Goal: Task Accomplishment & Management: Use online tool/utility

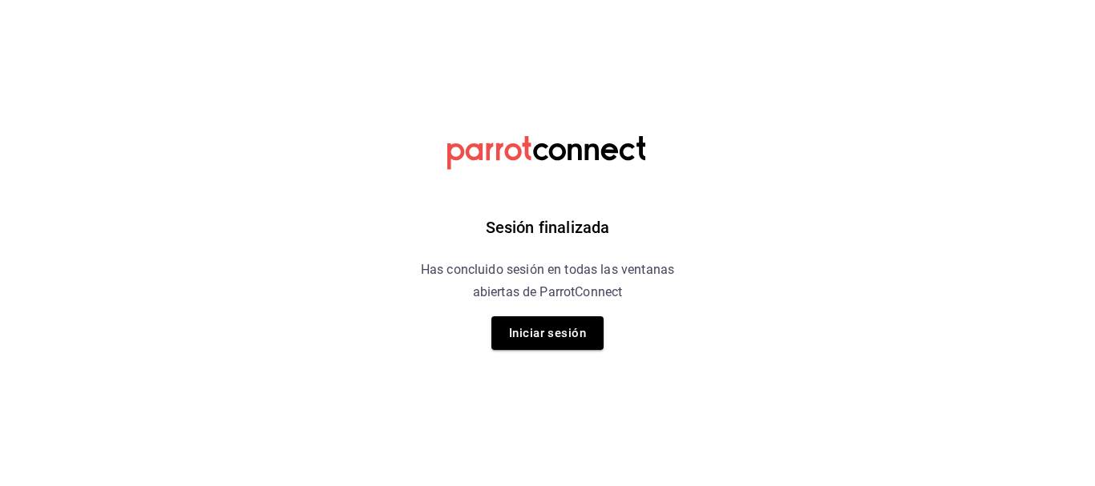
click at [554, 331] on button "Iniciar sesión" at bounding box center [547, 333] width 112 height 34
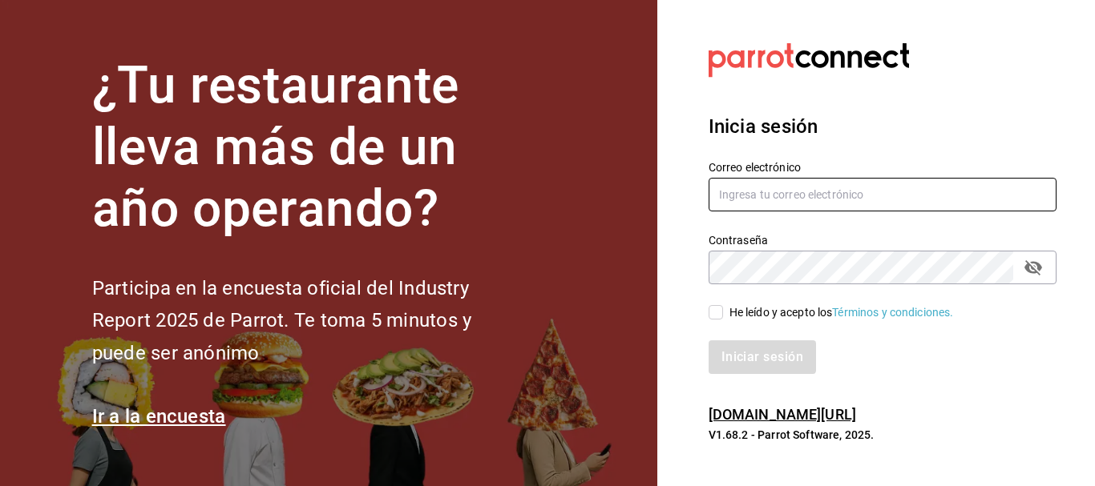
type input "multiuser@comercializadora.com"
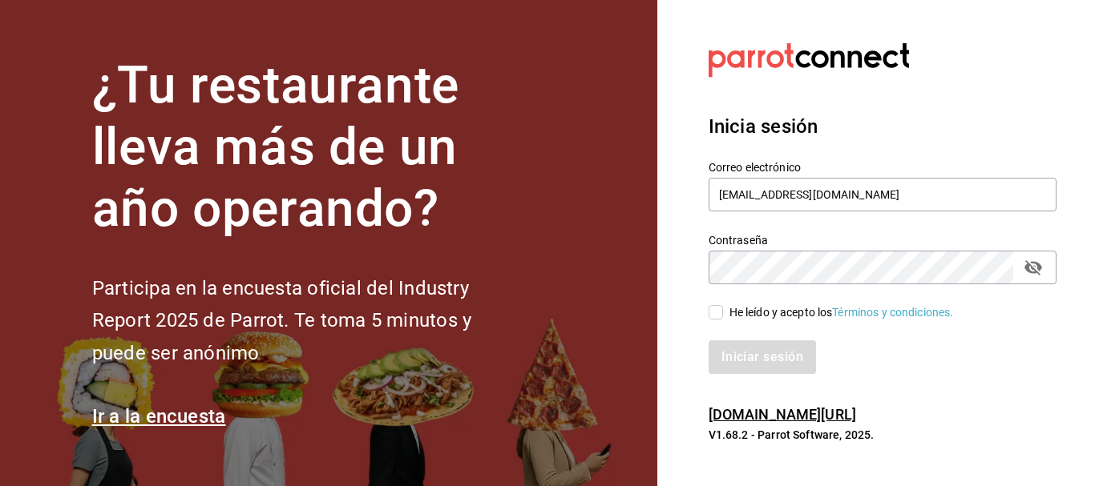
drag, startPoint x: 711, startPoint y: 313, endPoint x: 721, endPoint y: 322, distance: 13.6
click at [713, 315] on input "He leído y acepto los Términos y condiciones." at bounding box center [715, 312] width 14 height 14
checkbox input "true"
click at [750, 346] on button "Iniciar sesión" at bounding box center [762, 358] width 109 height 34
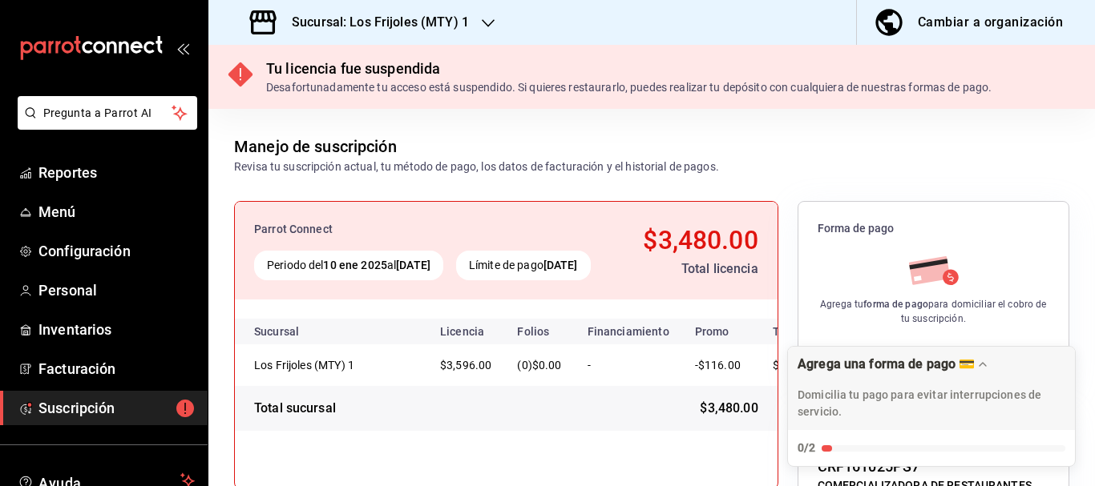
click at [343, 22] on h3 "Sucursal: Los Frijoles (MTY) 1" at bounding box center [374, 22] width 190 height 19
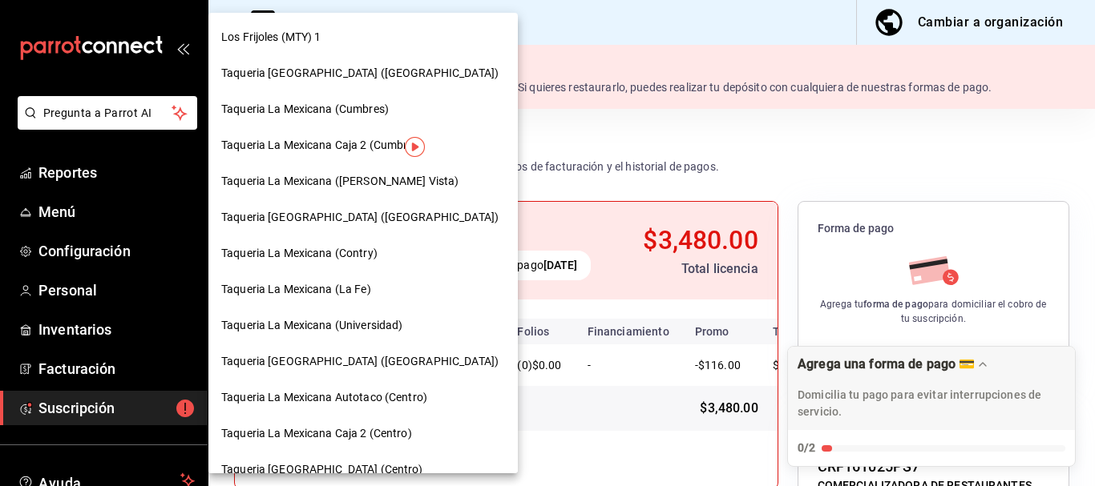
click at [365, 323] on span "Taqueria La Mexicana (Universidad)" at bounding box center [311, 325] width 181 height 17
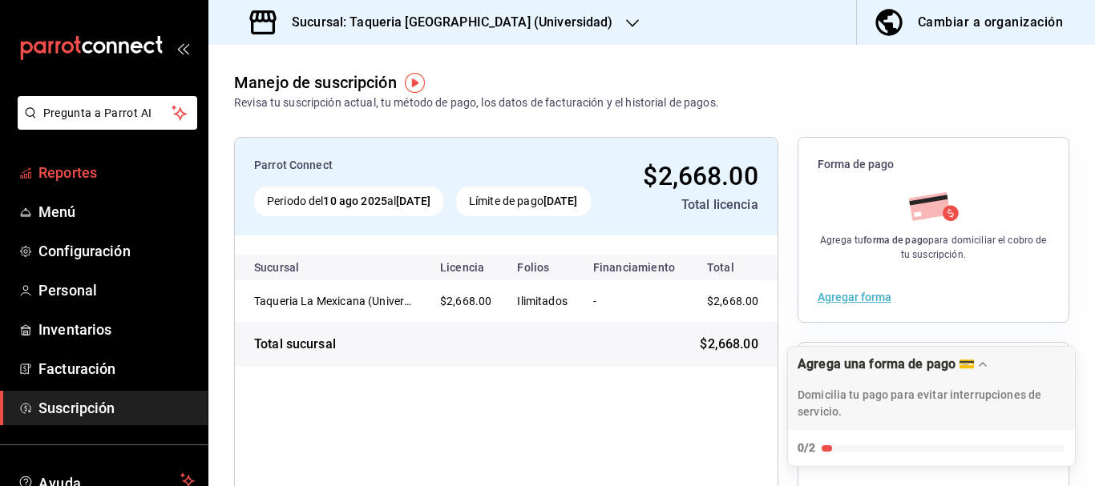
click at [78, 180] on span "Reportes" at bounding box center [116, 173] width 156 height 22
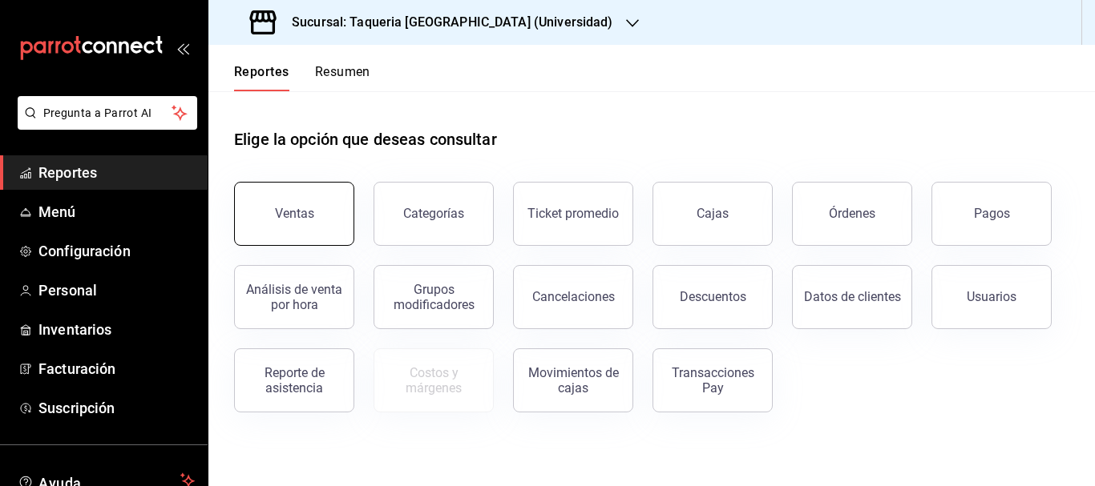
click at [311, 230] on button "Ventas" at bounding box center [294, 214] width 120 height 64
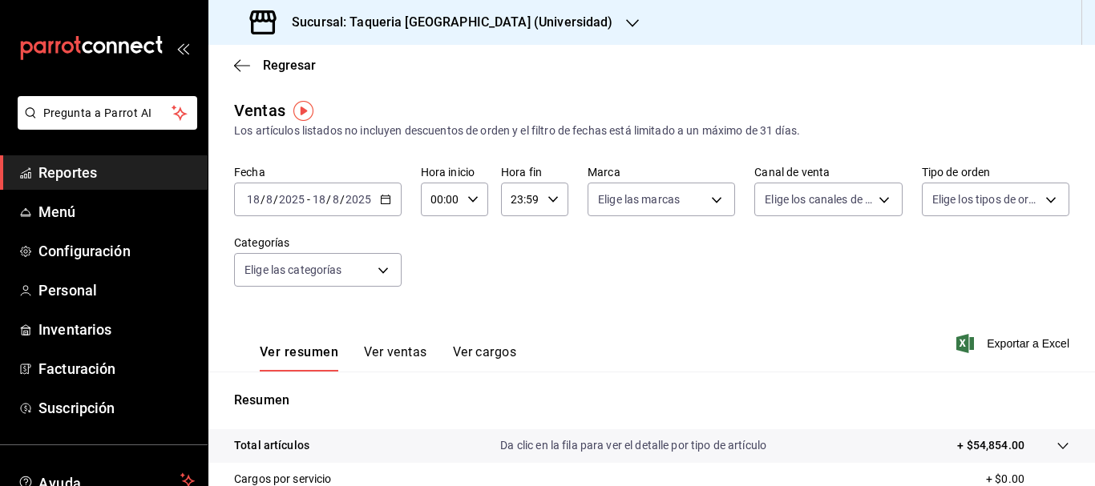
click at [385, 205] on div "[DATE] [DATE] - [DATE] [DATE]" at bounding box center [317, 200] width 167 height 34
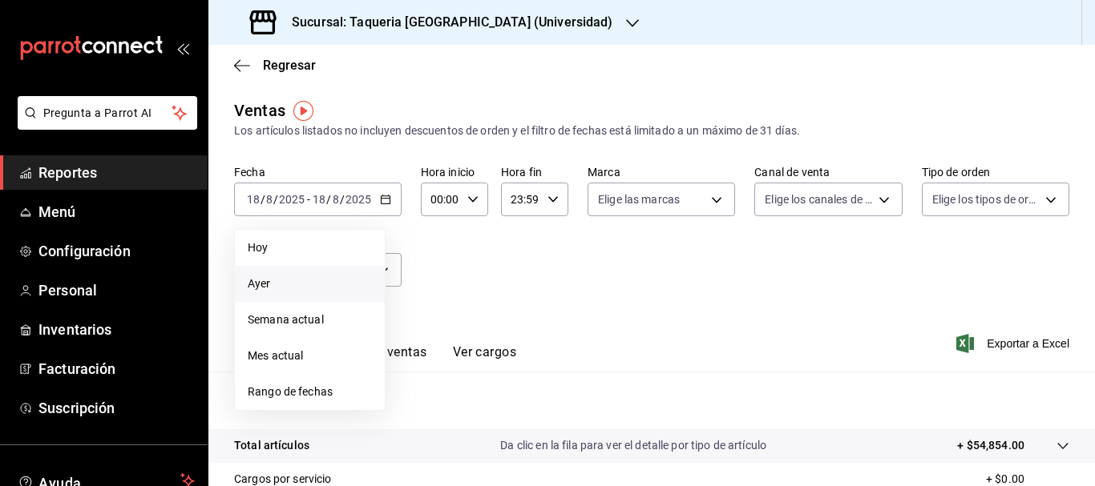
click at [268, 288] on span "Ayer" at bounding box center [310, 284] width 124 height 17
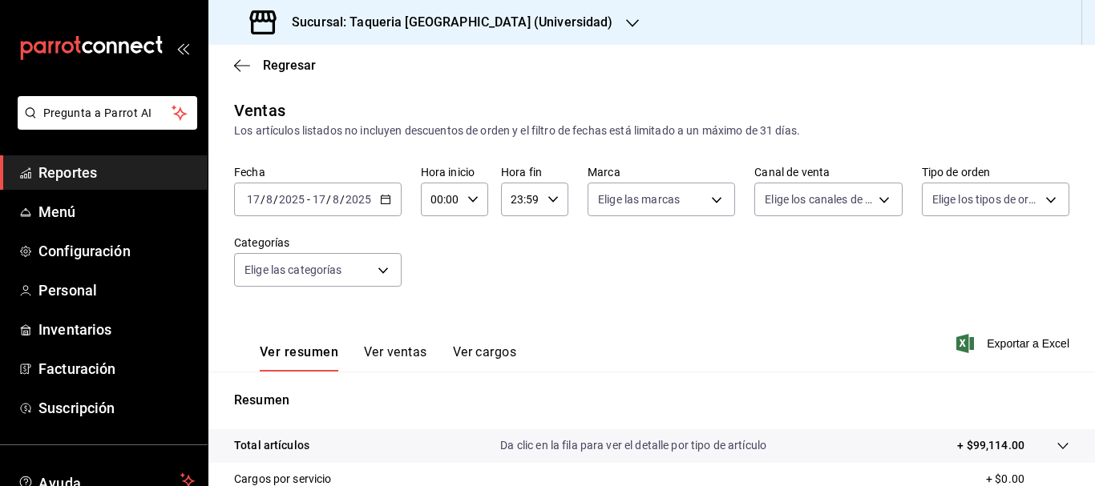
scroll to position [240, 0]
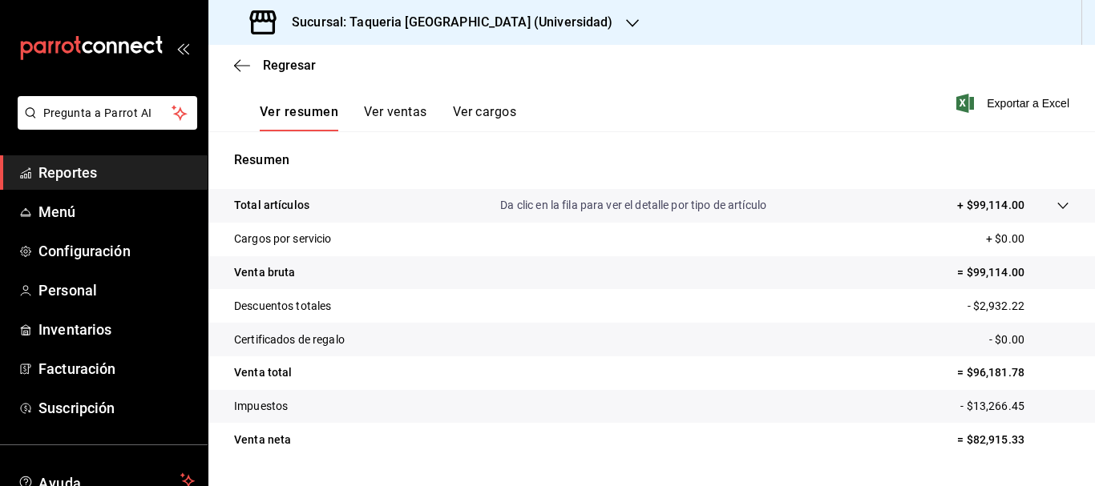
click at [397, 114] on button "Ver ventas" at bounding box center [395, 117] width 63 height 27
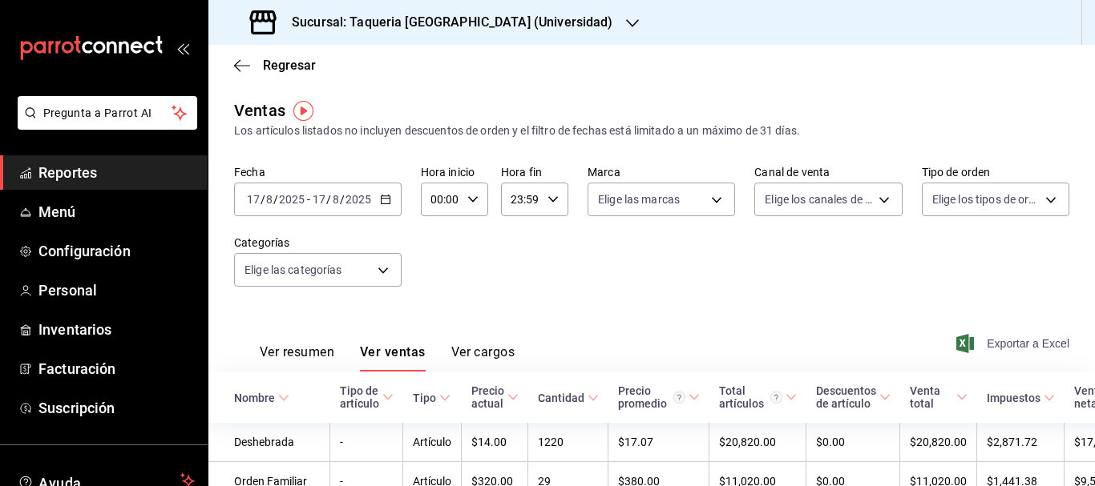
click at [994, 344] on span "Exportar a Excel" at bounding box center [1014, 343] width 110 height 19
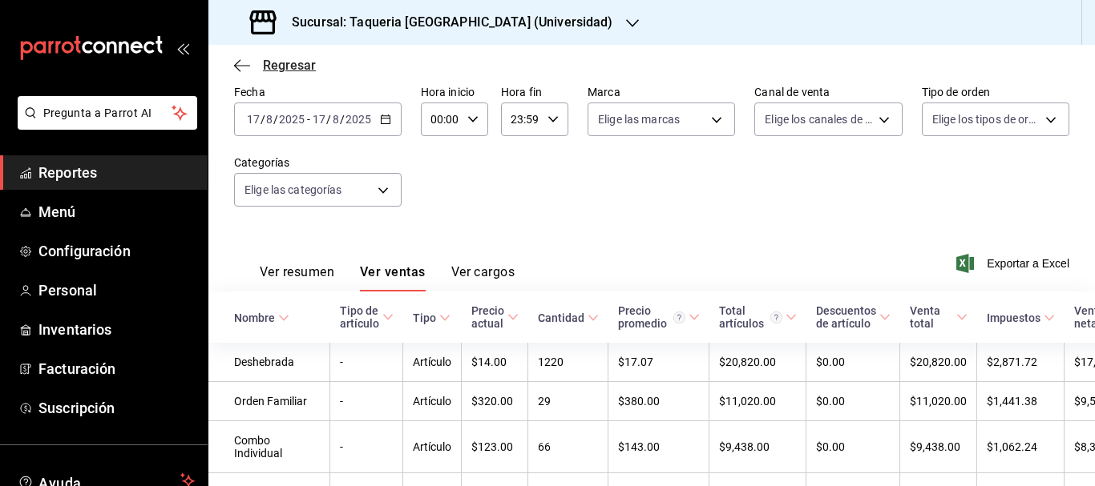
click at [237, 67] on icon "button" at bounding box center [242, 65] width 16 height 14
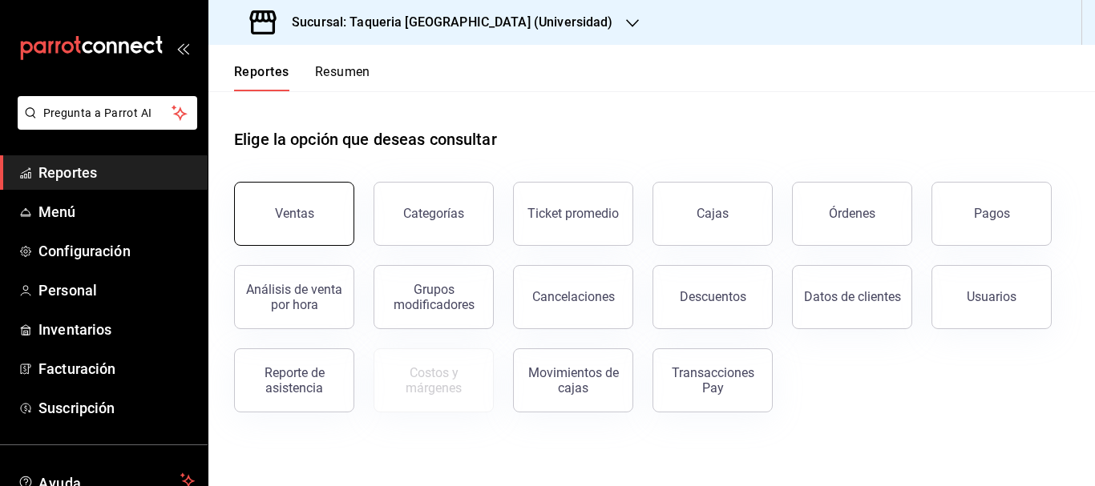
click at [304, 216] on div "Ventas" at bounding box center [294, 213] width 39 height 15
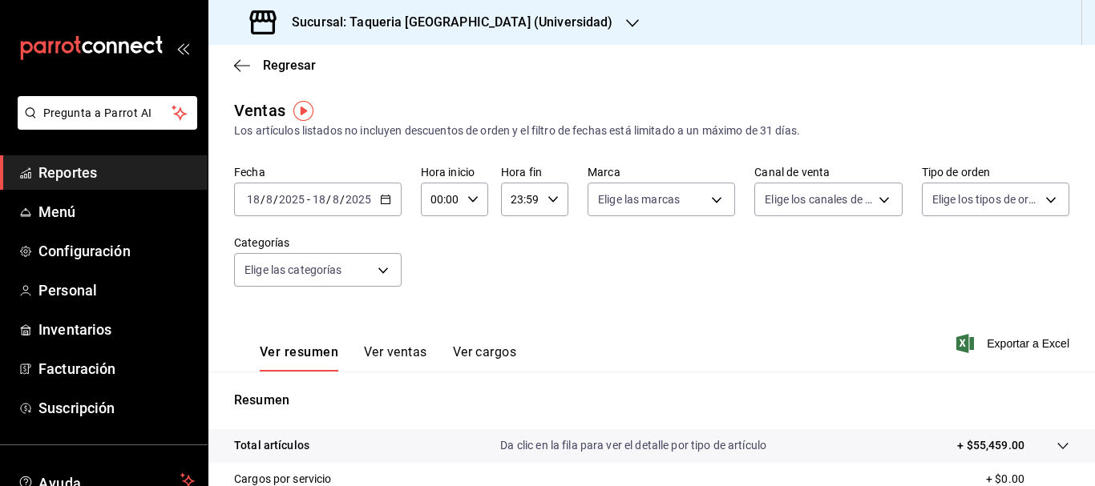
click at [389, 204] on icon "button" at bounding box center [385, 199] width 11 height 11
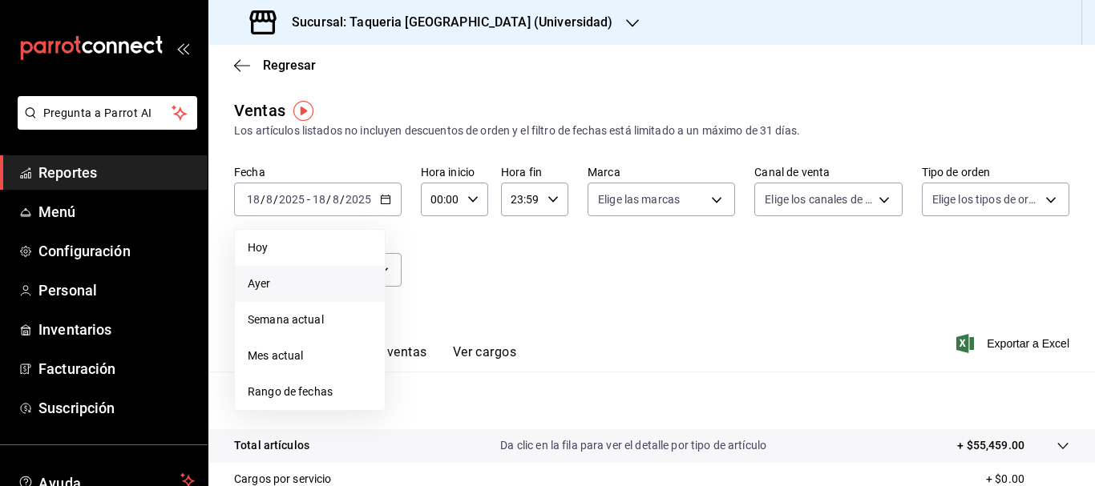
click at [284, 287] on span "Ayer" at bounding box center [310, 284] width 124 height 17
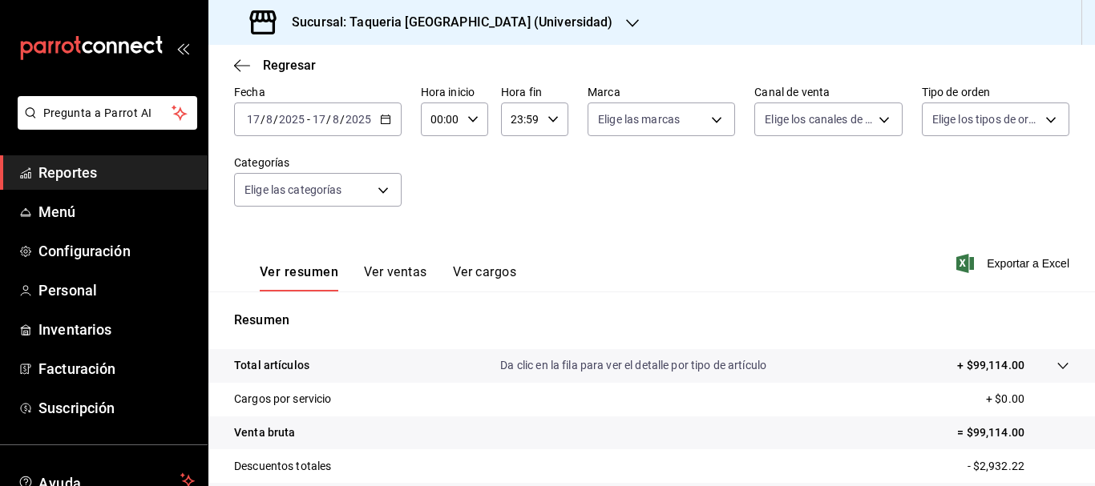
scroll to position [160, 0]
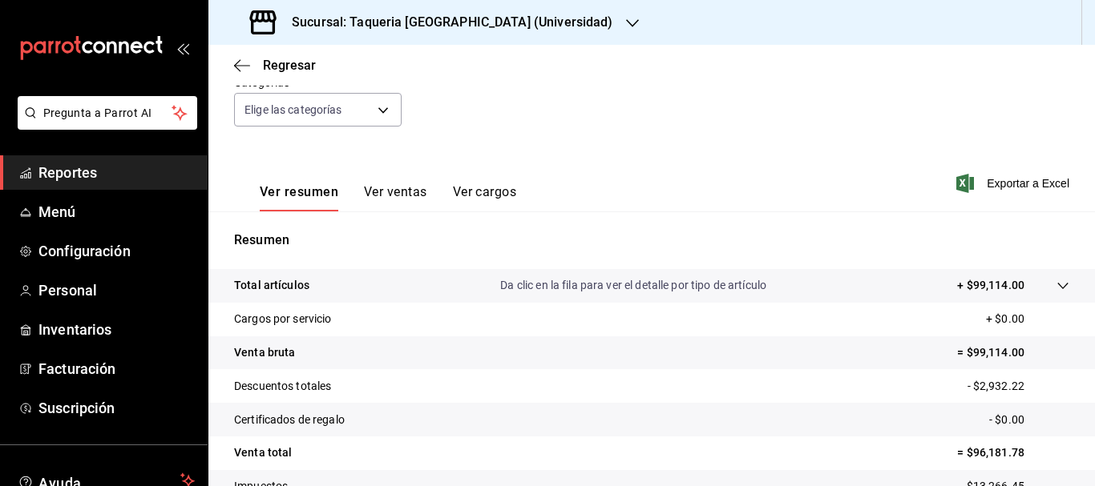
click at [484, 192] on button "Ver cargos" at bounding box center [485, 197] width 64 height 27
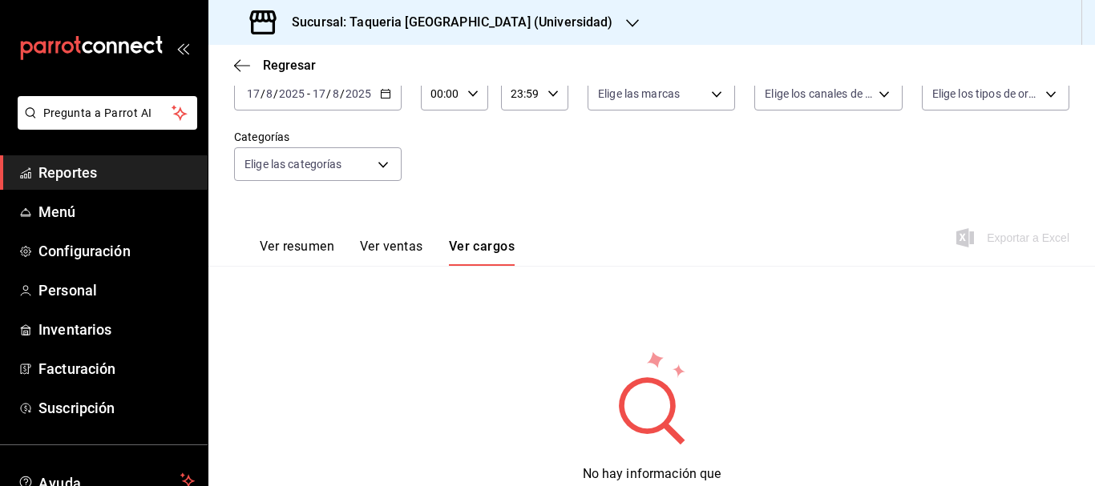
scroll to position [160, 0]
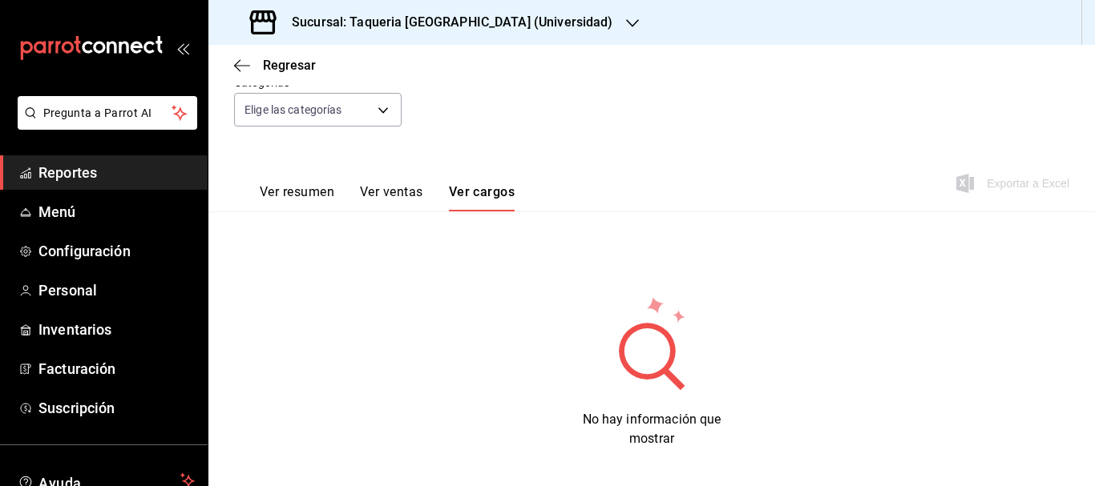
click at [320, 195] on button "Ver resumen" at bounding box center [297, 197] width 75 height 27
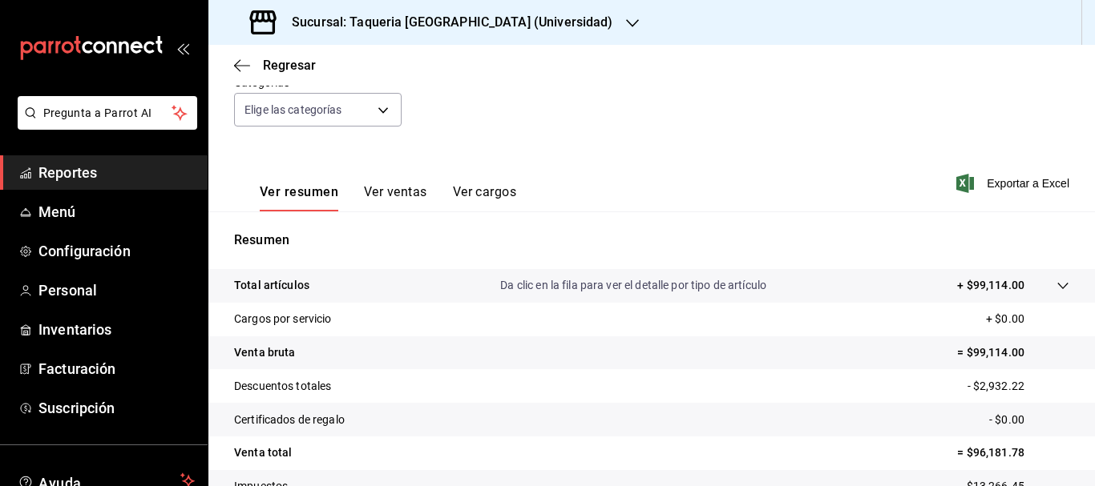
scroll to position [240, 0]
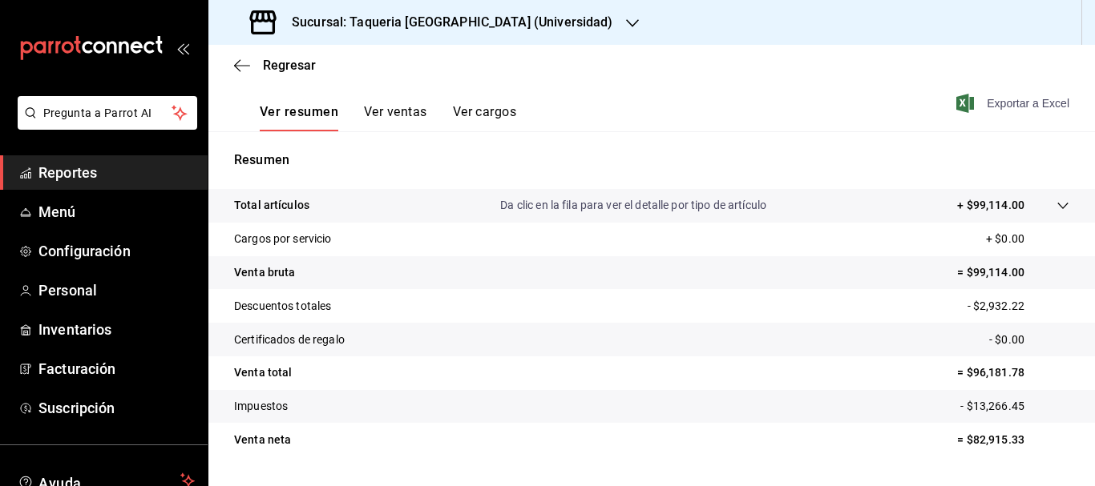
click at [1016, 99] on span "Exportar a Excel" at bounding box center [1014, 103] width 110 height 19
click at [249, 67] on icon "button" at bounding box center [242, 65] width 16 height 14
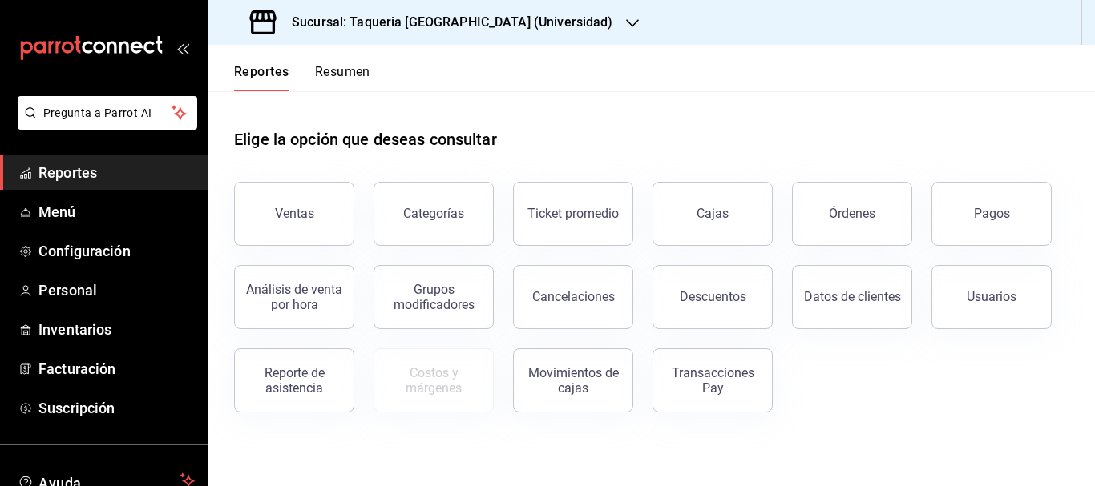
click at [349, 75] on button "Resumen" at bounding box center [342, 77] width 55 height 27
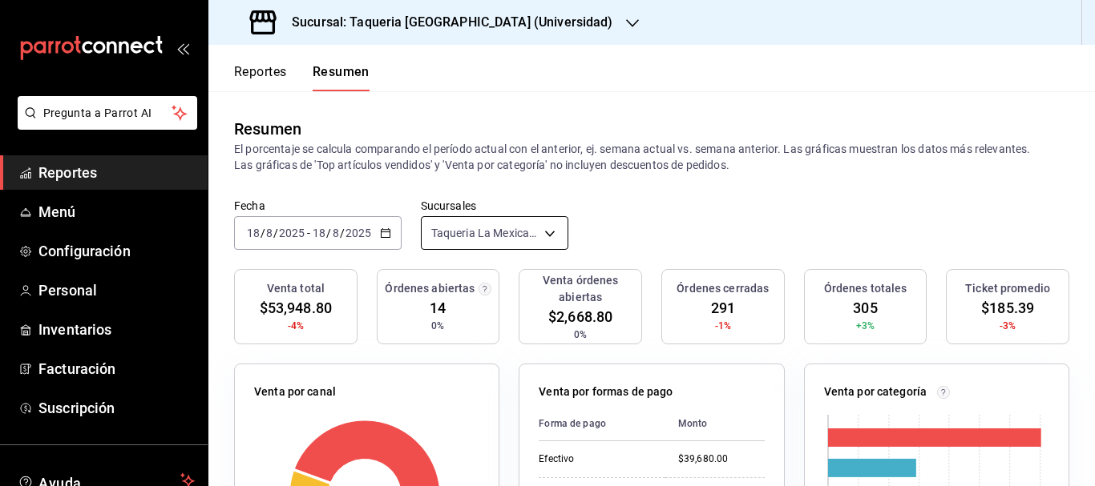
click at [555, 228] on body "Pregunta a Parrot AI Reportes Menú Configuración Personal Inventarios Facturaci…" at bounding box center [547, 243] width 1095 height 486
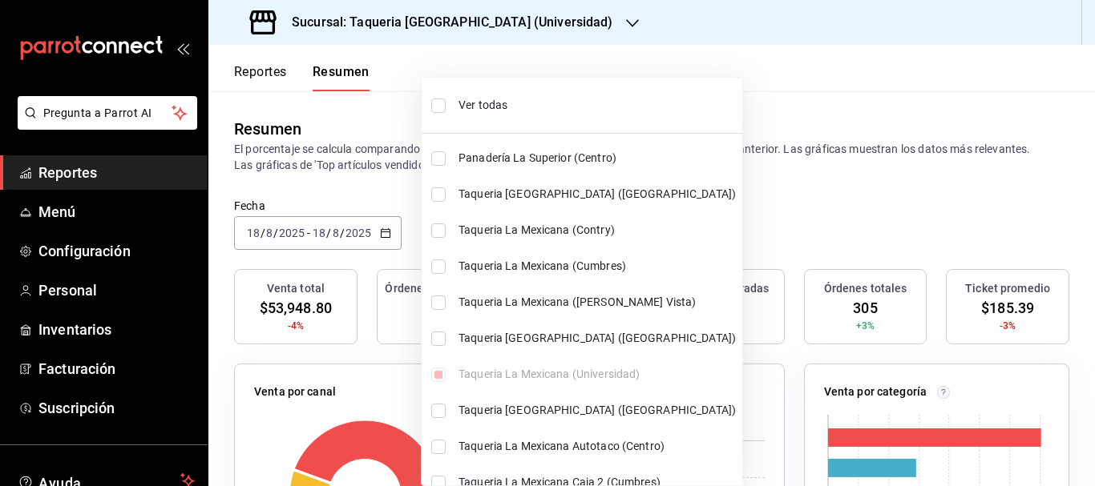
click at [604, 229] on span "Taqueria La Mexicana (Contry)" at bounding box center [596, 230] width 277 height 17
type input "[object Object],[object Object]"
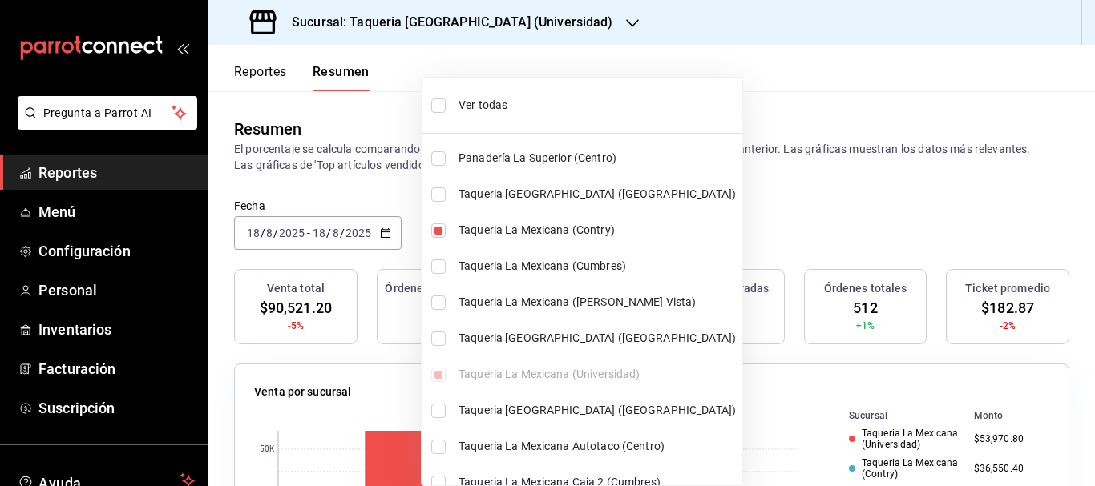
click at [439, 230] on input "checkbox" at bounding box center [438, 231] width 14 height 14
checkbox input "false"
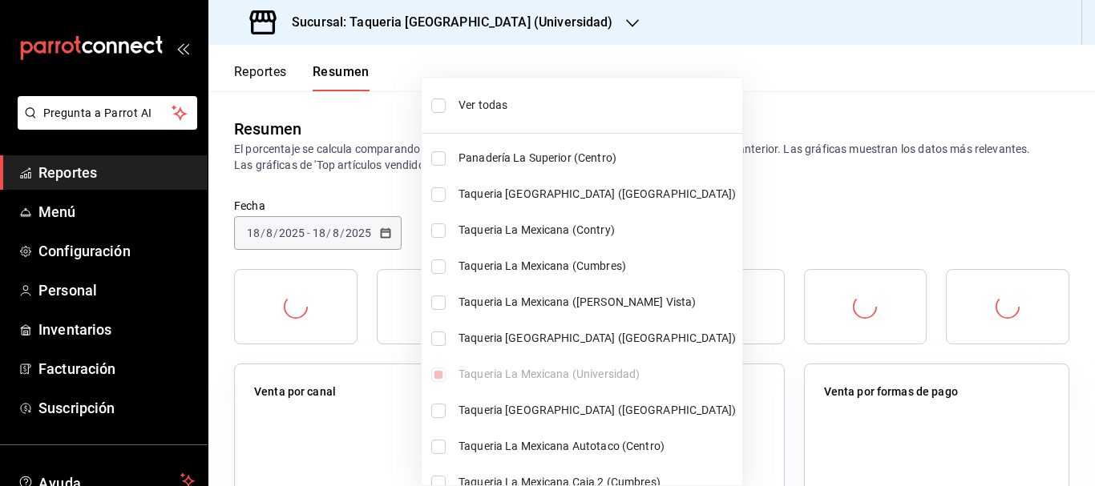
type input "[object Object]"
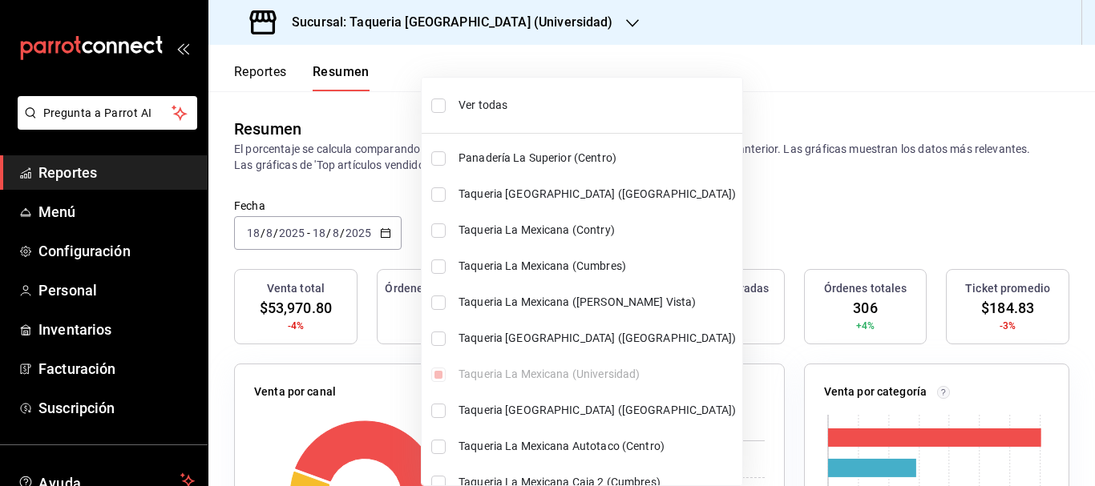
click at [264, 69] on div at bounding box center [547, 243] width 1095 height 486
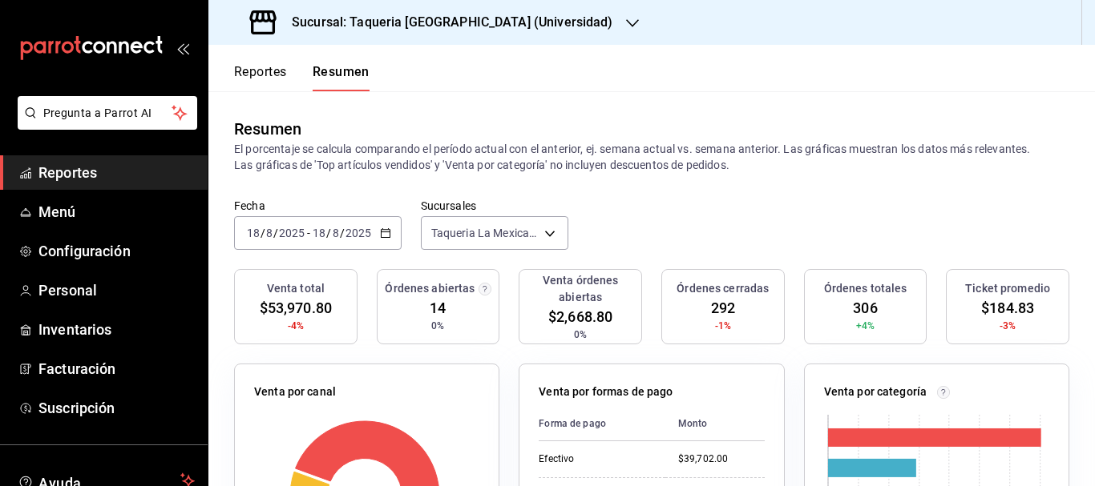
click at [274, 77] on button "Reportes" at bounding box center [260, 77] width 53 height 27
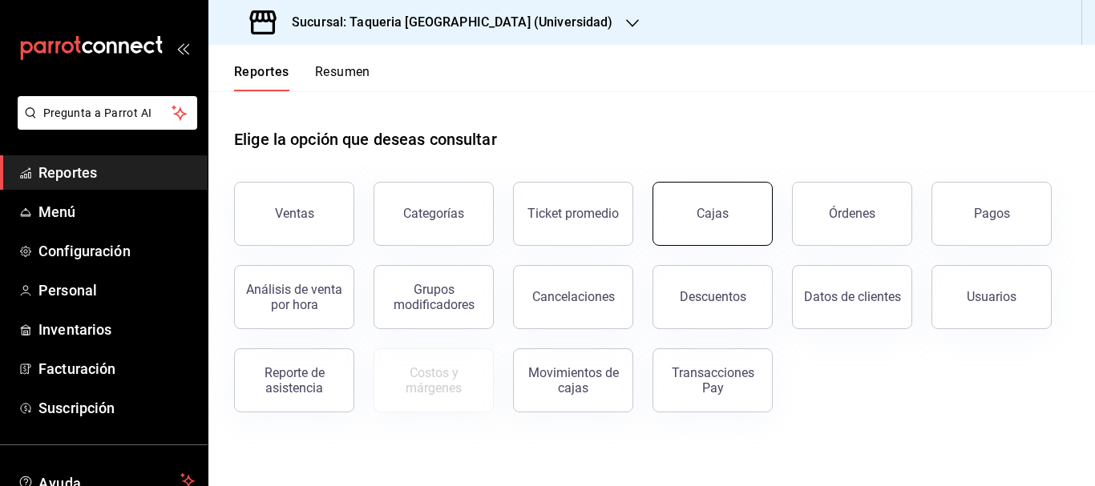
click at [706, 220] on div "Cajas" at bounding box center [712, 213] width 32 height 15
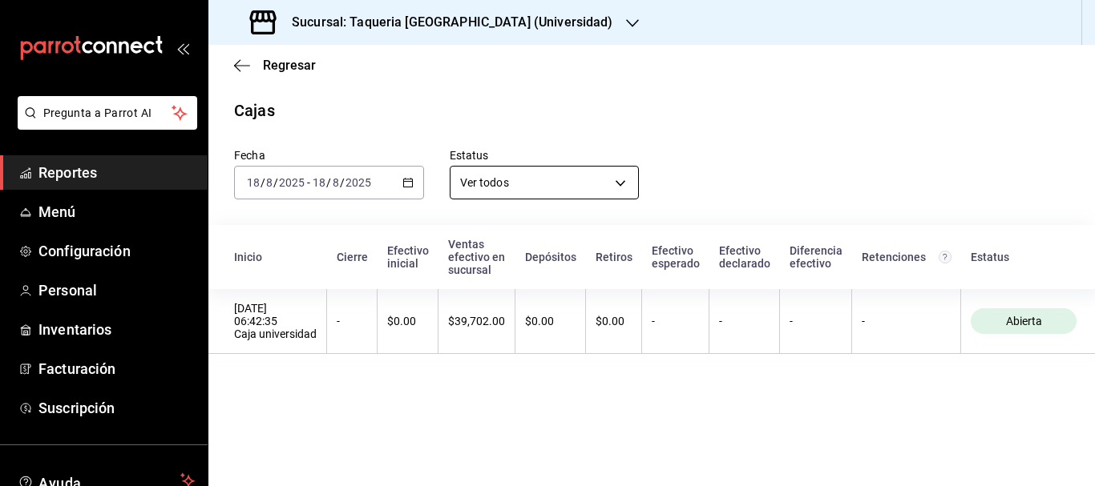
click at [627, 183] on body "Pregunta a Parrot AI Reportes Menú Configuración Personal Inventarios Facturaci…" at bounding box center [547, 243] width 1095 height 486
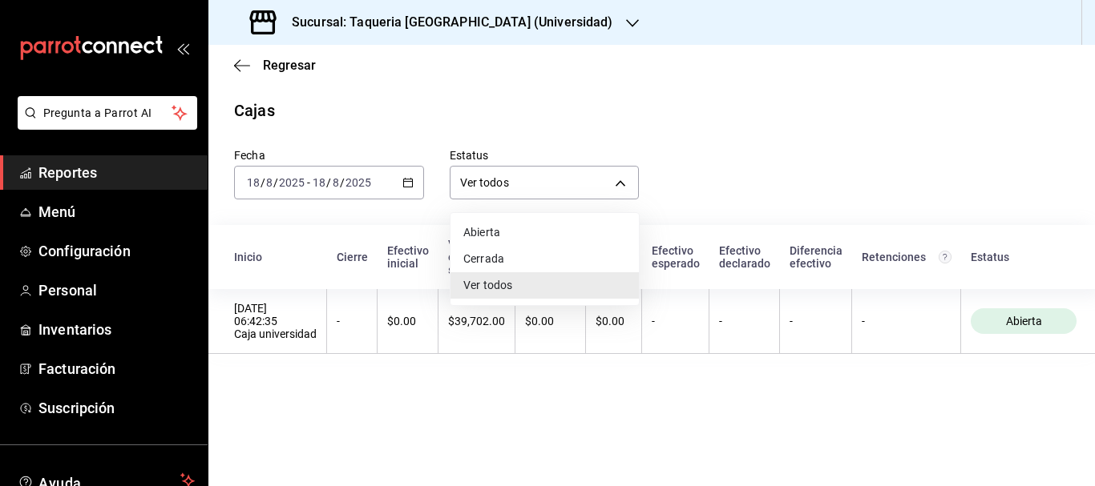
click at [654, 171] on div at bounding box center [547, 243] width 1095 height 486
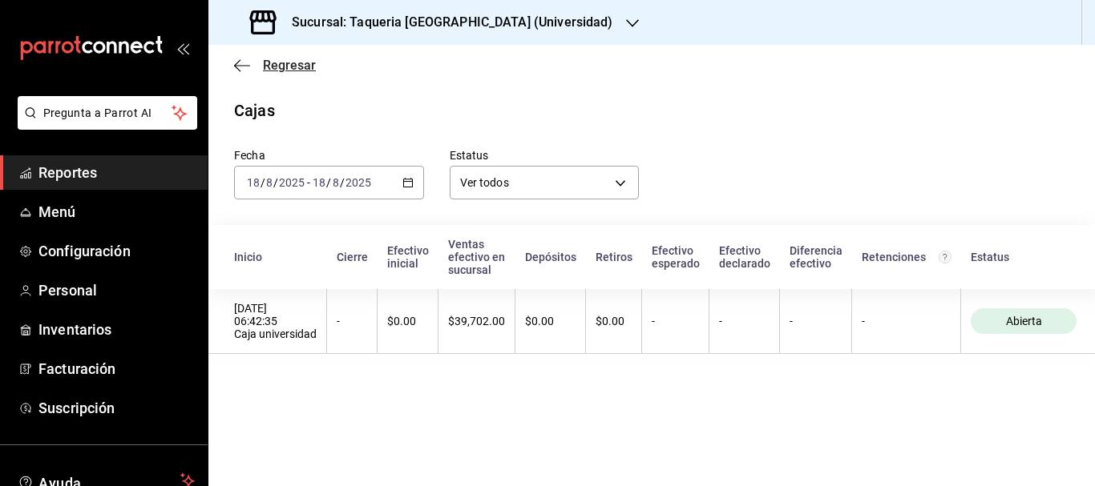
click at [256, 66] on span "Regresar" at bounding box center [275, 65] width 82 height 15
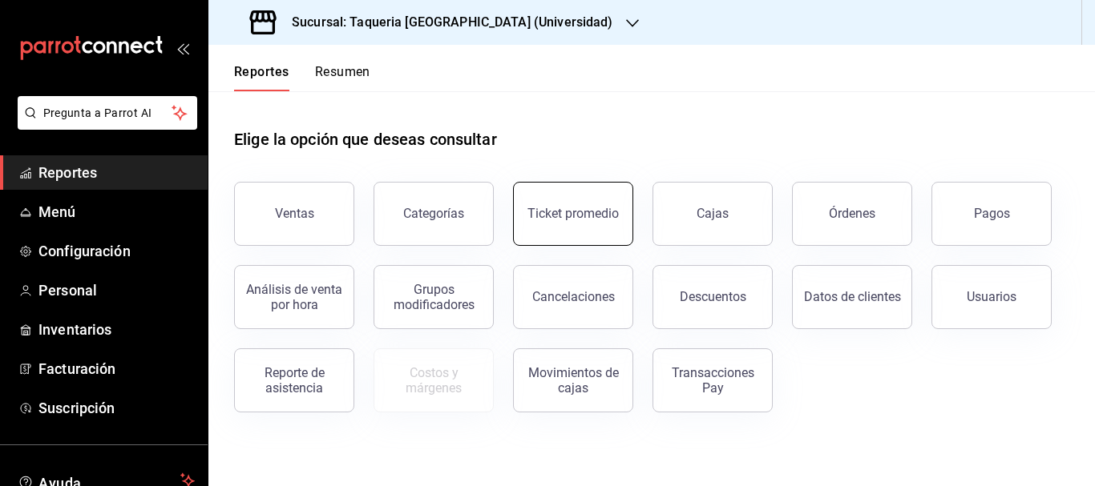
click at [572, 232] on button "Ticket promedio" at bounding box center [573, 214] width 120 height 64
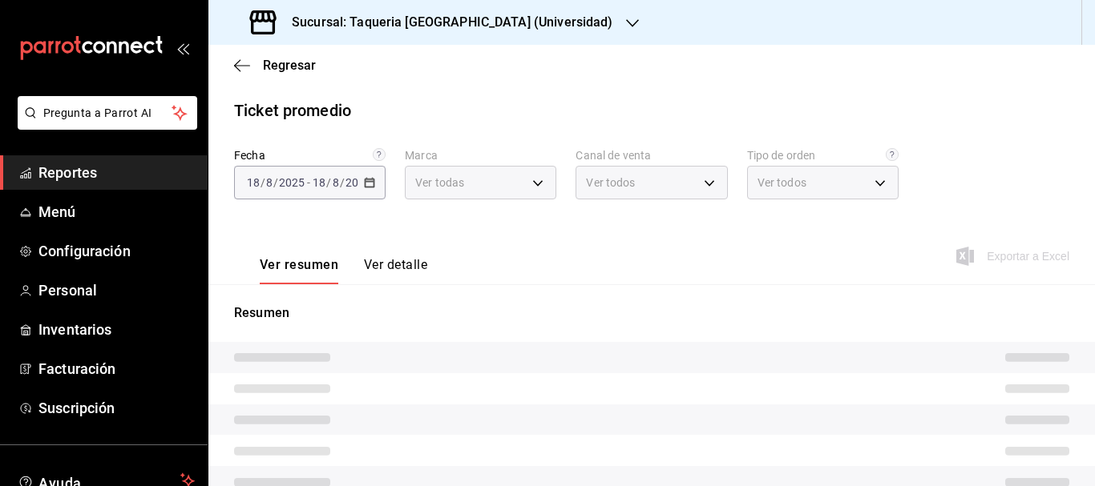
type input "b8202515-3a56-4389-86dc-b630e6f912ae"
type input "PARROT,UBER_EATS,RAPPI,DIDI_FOOD,ONLINE"
type input "c8d0b943-441f-44b2-914d-96dc6e8e110d,EXTERNAL"
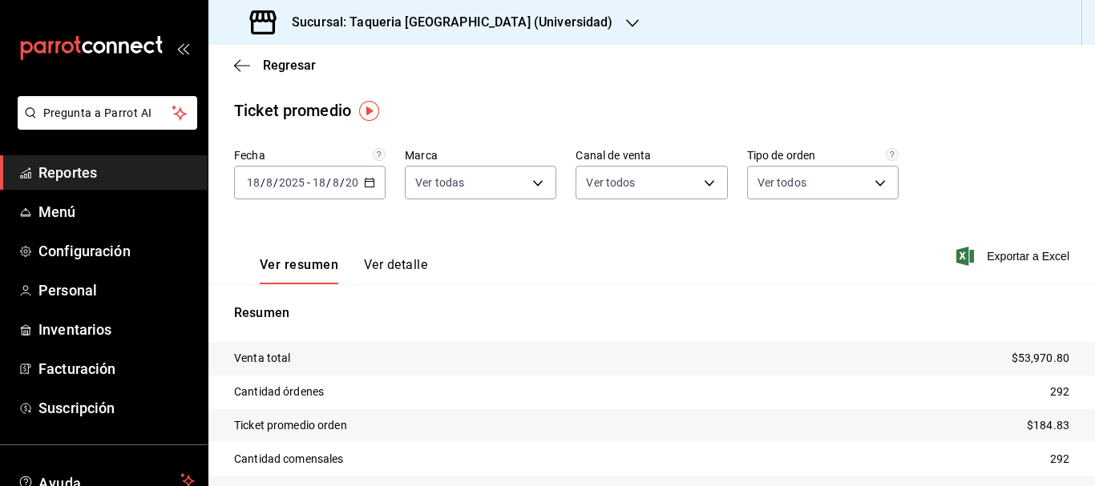
click at [369, 182] on \(Stroke\) "button" at bounding box center [369, 181] width 9 height 1
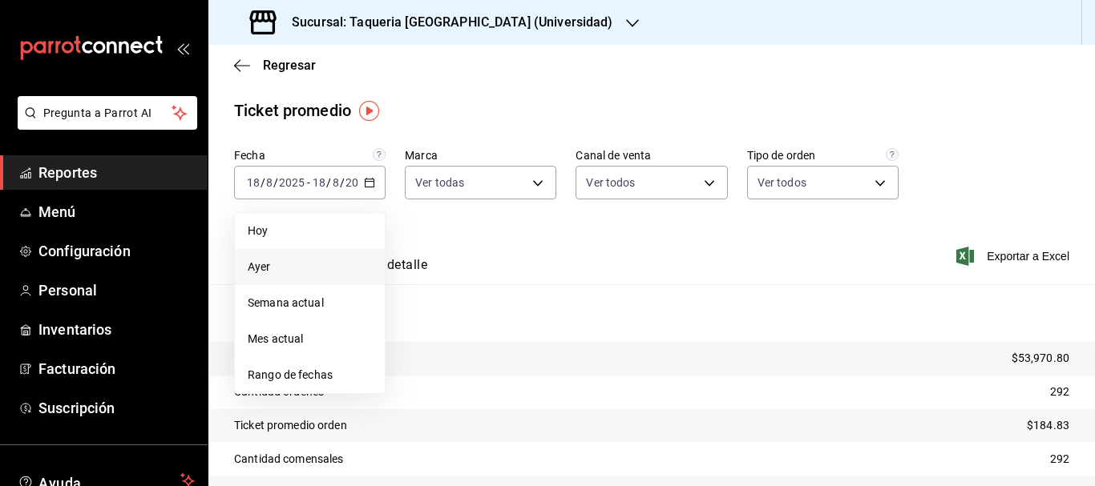
click at [252, 267] on span "Ayer" at bounding box center [310, 267] width 124 height 17
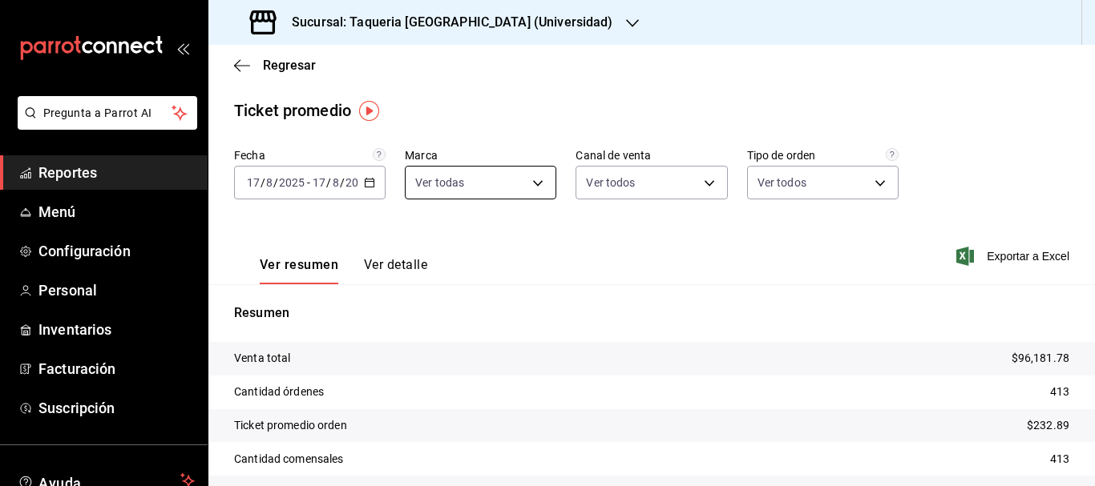
click at [534, 192] on body "Pregunta a Parrot AI Reportes Menú Configuración Personal Inventarios Facturaci…" at bounding box center [547, 243] width 1095 height 486
click at [534, 192] on div at bounding box center [547, 243] width 1095 height 486
click at [704, 183] on body "Pregunta a Parrot AI Reportes Menú Configuración Personal Inventarios Facturaci…" at bounding box center [547, 243] width 1095 height 486
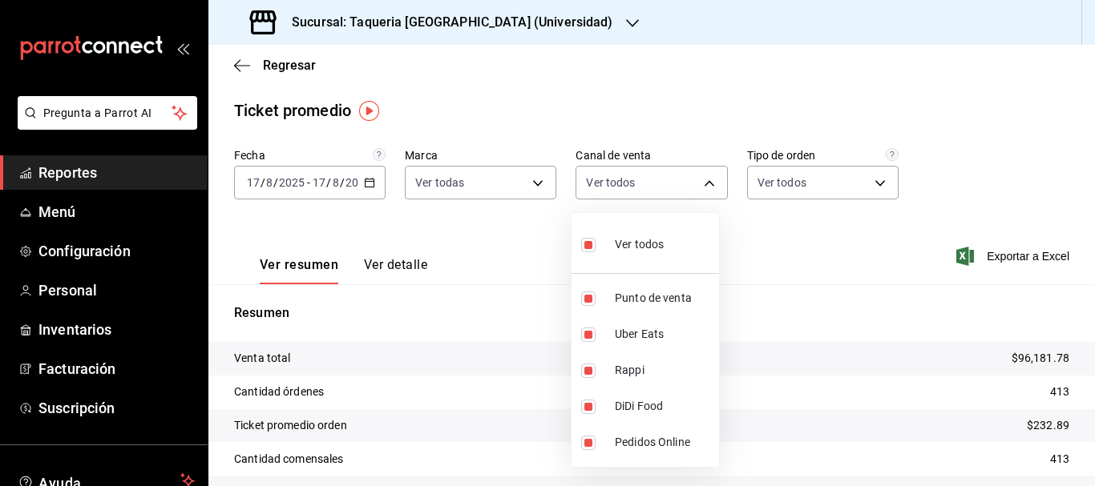
click at [865, 240] on div at bounding box center [547, 243] width 1095 height 486
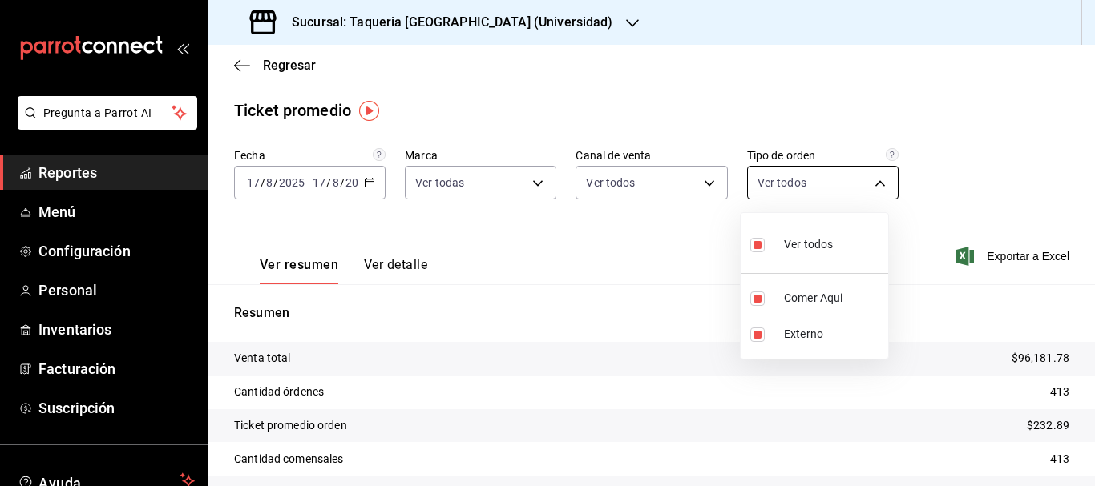
click at [872, 189] on body "Pregunta a Parrot AI Reportes Menú Configuración Personal Inventarios Facturaci…" at bounding box center [547, 243] width 1095 height 486
click at [978, 201] on div at bounding box center [547, 243] width 1095 height 486
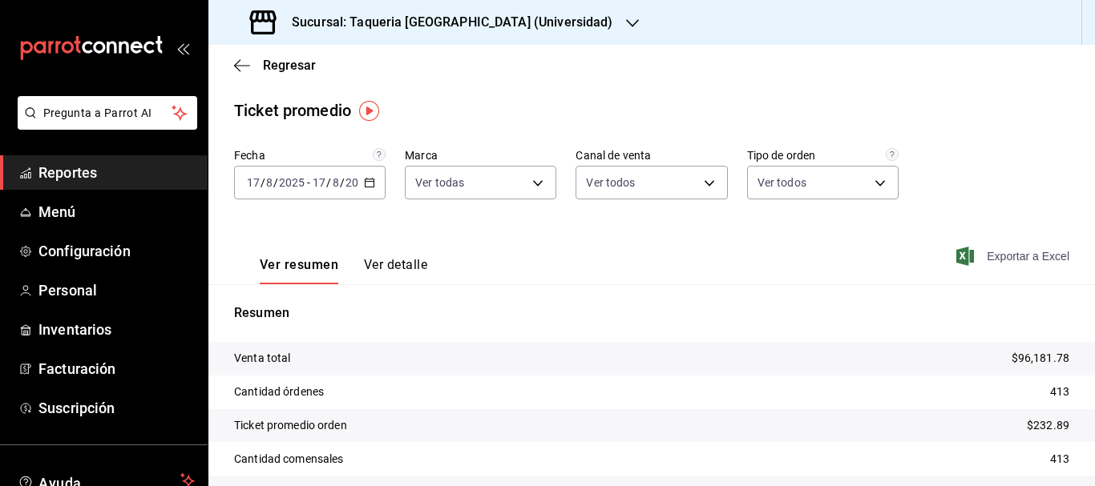
click at [984, 255] on span "Exportar a Excel" at bounding box center [1014, 256] width 110 height 19
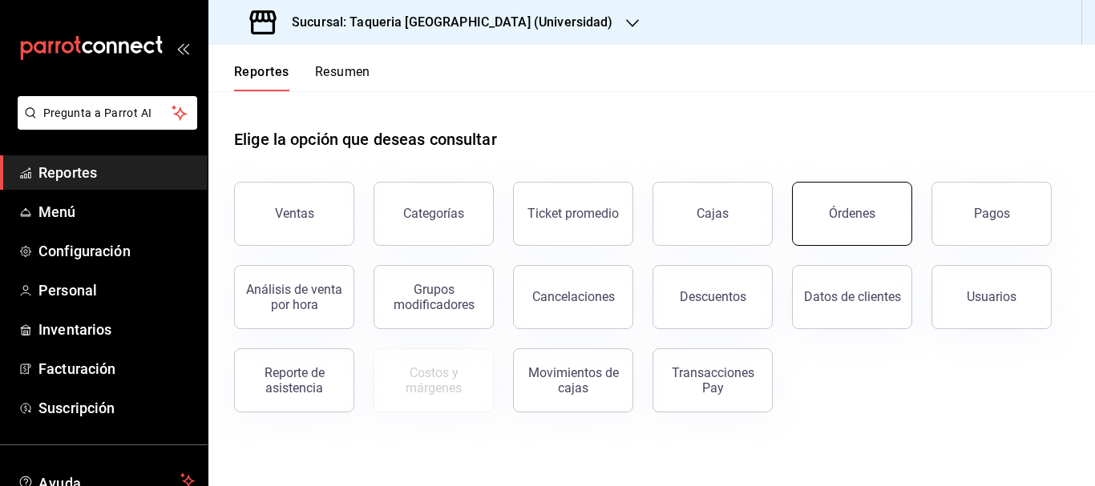
click at [841, 223] on button "Órdenes" at bounding box center [852, 214] width 120 height 64
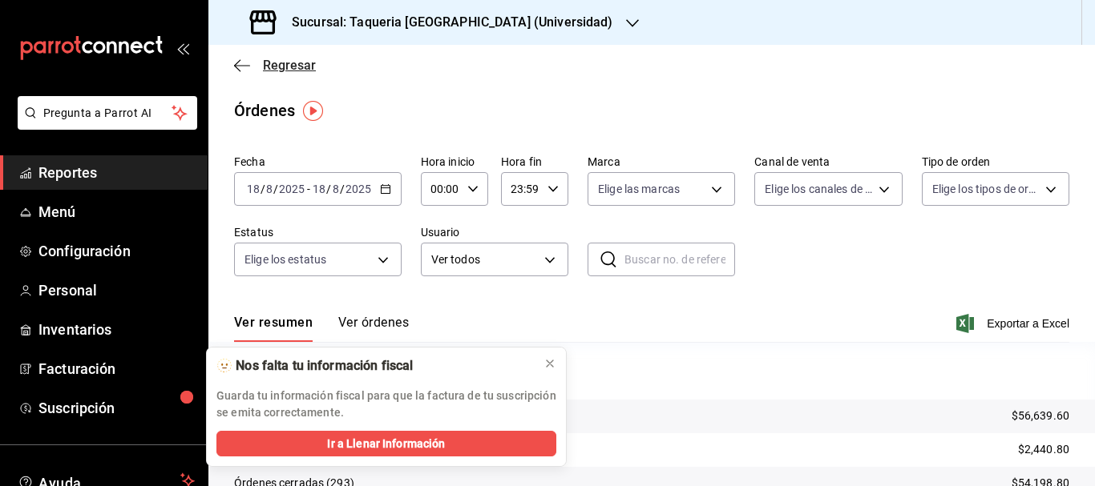
click at [247, 65] on icon "button" at bounding box center [242, 65] width 16 height 1
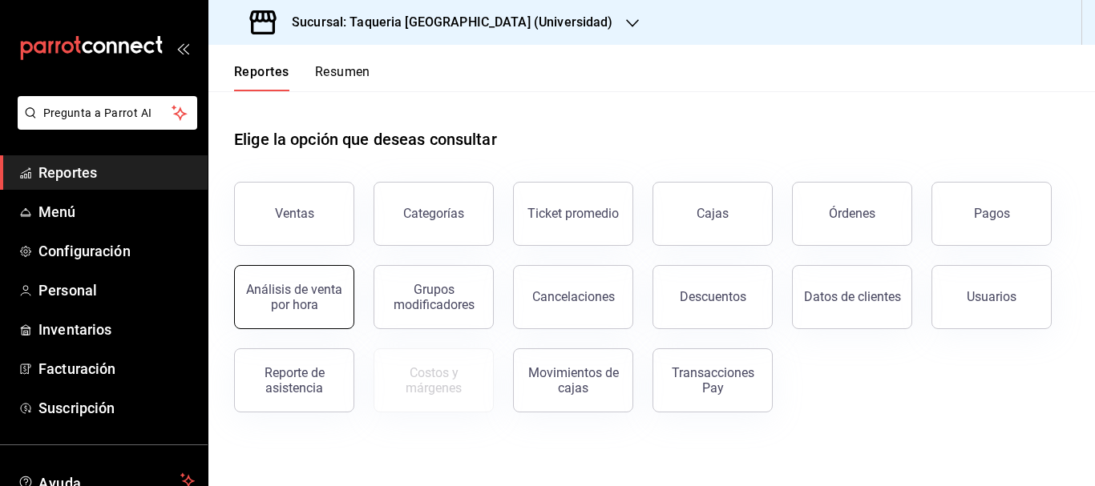
click at [323, 304] on div "Análisis de venta por hora" at bounding box center [293, 297] width 99 height 30
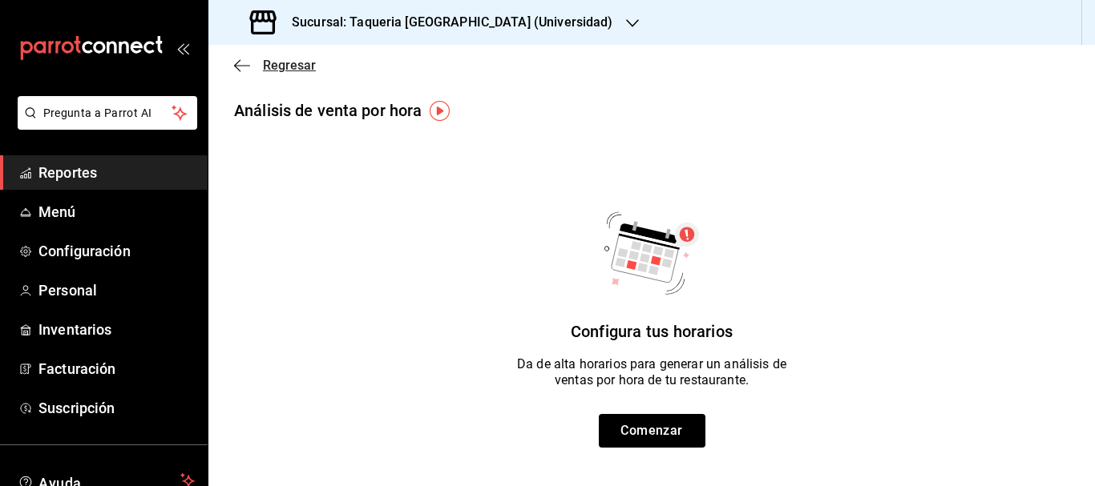
click at [236, 65] on icon "button" at bounding box center [242, 65] width 16 height 14
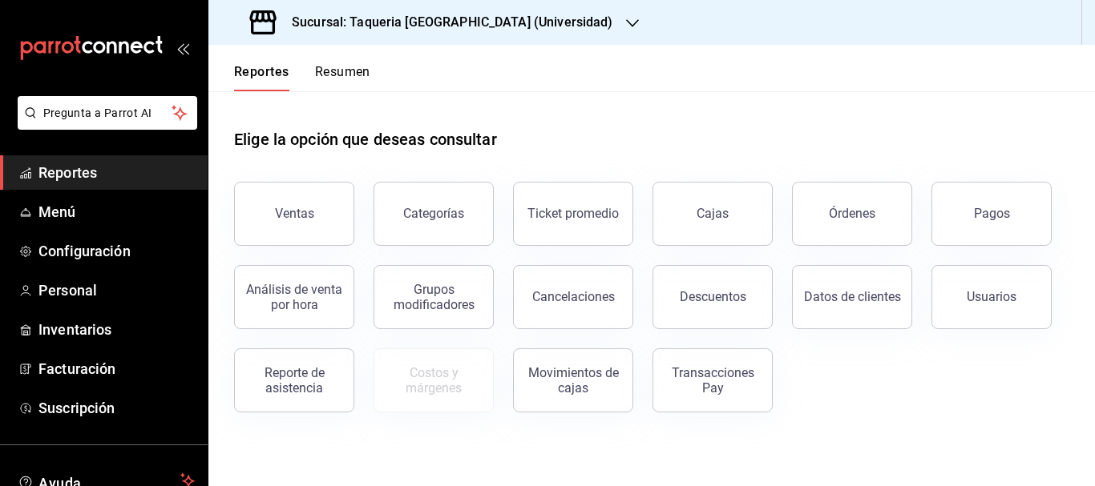
click at [1004, 216] on div "Pagos" at bounding box center [992, 213] width 36 height 15
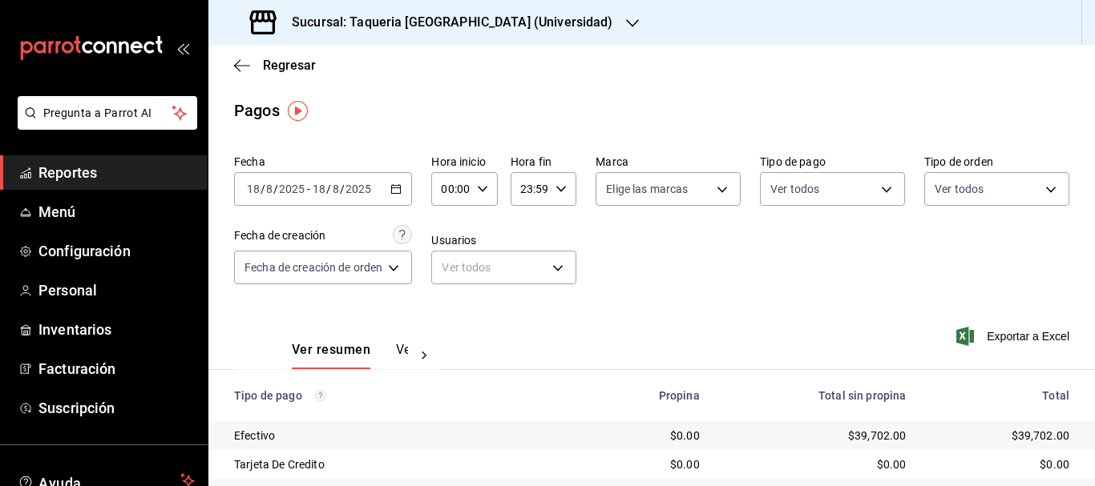
click at [398, 192] on icon "button" at bounding box center [395, 188] width 11 height 11
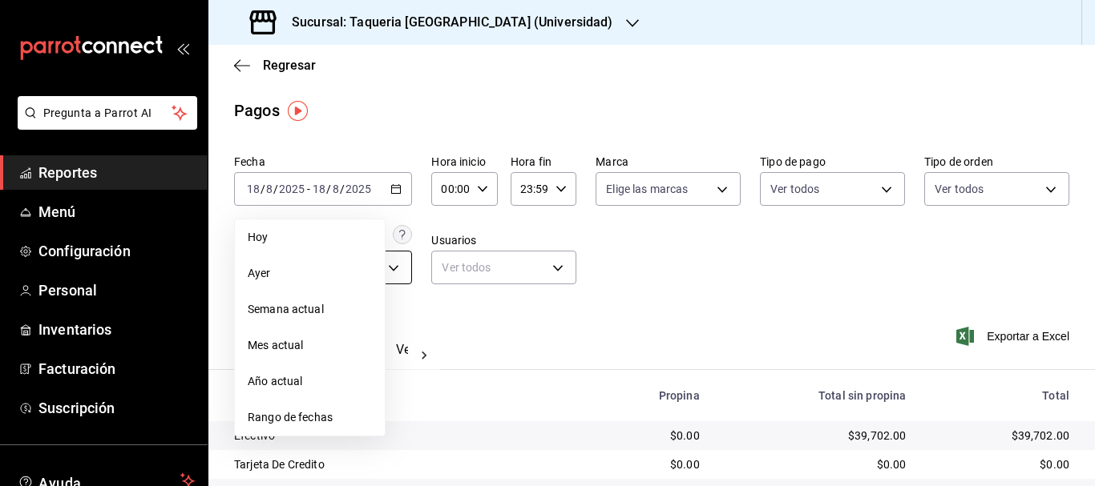
click at [323, 272] on span "Ayer" at bounding box center [310, 273] width 124 height 17
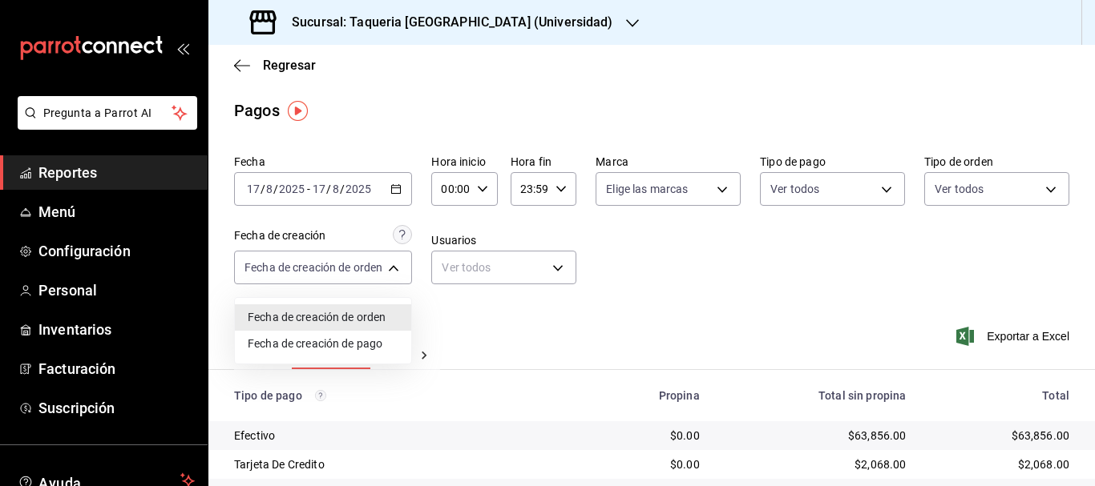
click at [396, 269] on body "Pregunta a Parrot AI Reportes Menú Configuración Personal Inventarios Facturaci…" at bounding box center [547, 243] width 1095 height 486
click at [566, 316] on div at bounding box center [547, 243] width 1095 height 486
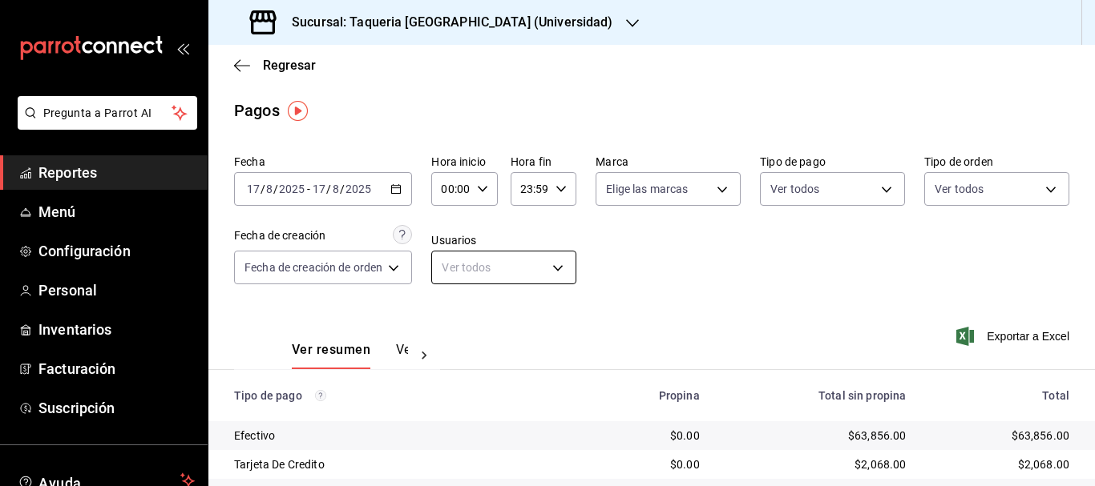
click at [555, 272] on body "Pregunta a Parrot AI Reportes Menú Configuración Personal Inventarios Facturaci…" at bounding box center [547, 243] width 1095 height 486
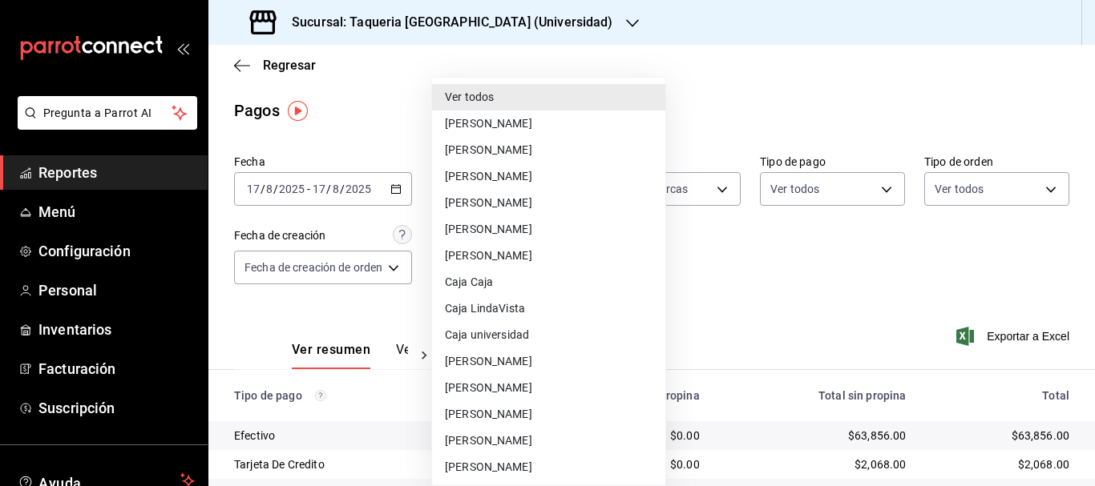
click at [701, 270] on div at bounding box center [547, 243] width 1095 height 486
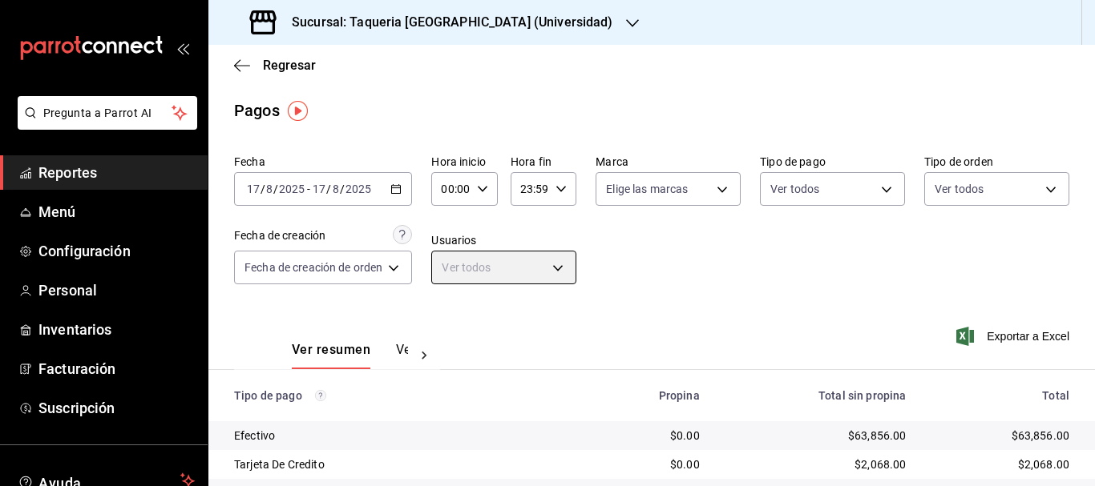
scroll to position [80, 0]
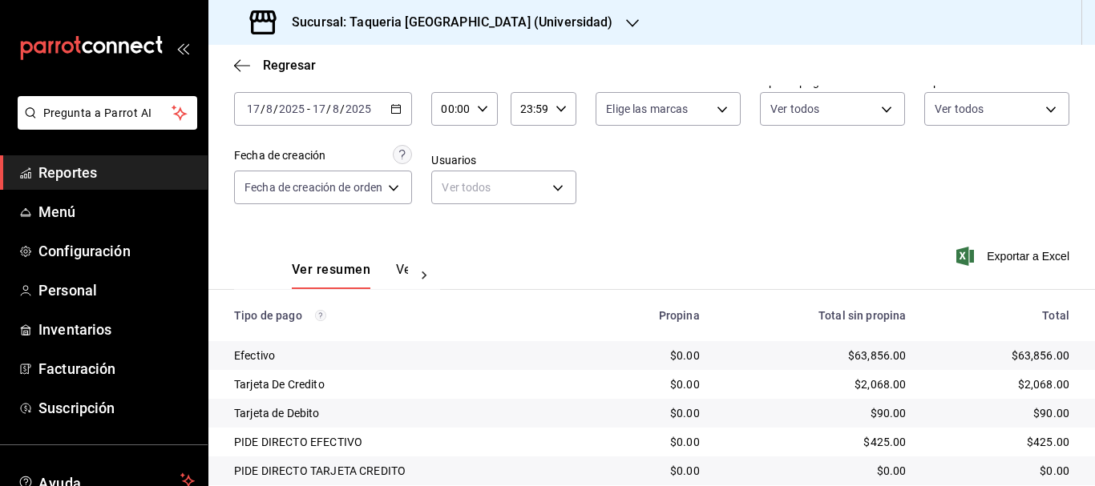
click at [404, 266] on button "Ver pagos" at bounding box center [426, 275] width 60 height 27
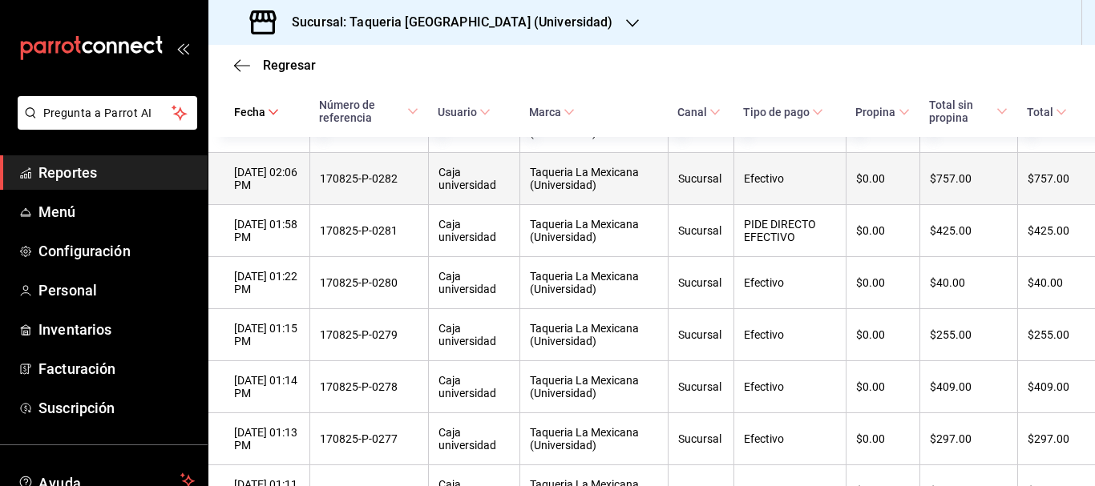
scroll to position [160, 0]
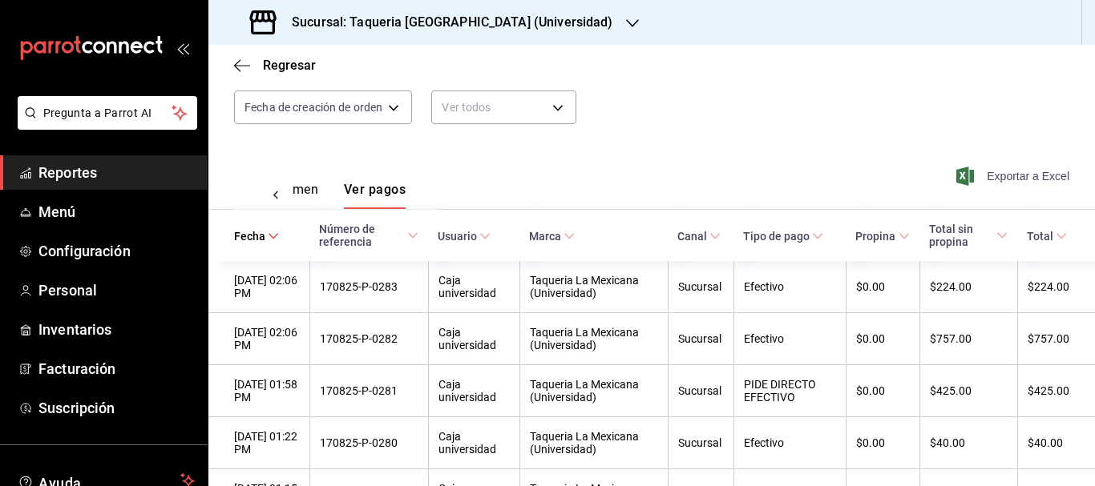
click at [1023, 174] on span "Exportar a Excel" at bounding box center [1014, 176] width 110 height 19
